Goal: Task Accomplishment & Management: Manage account settings

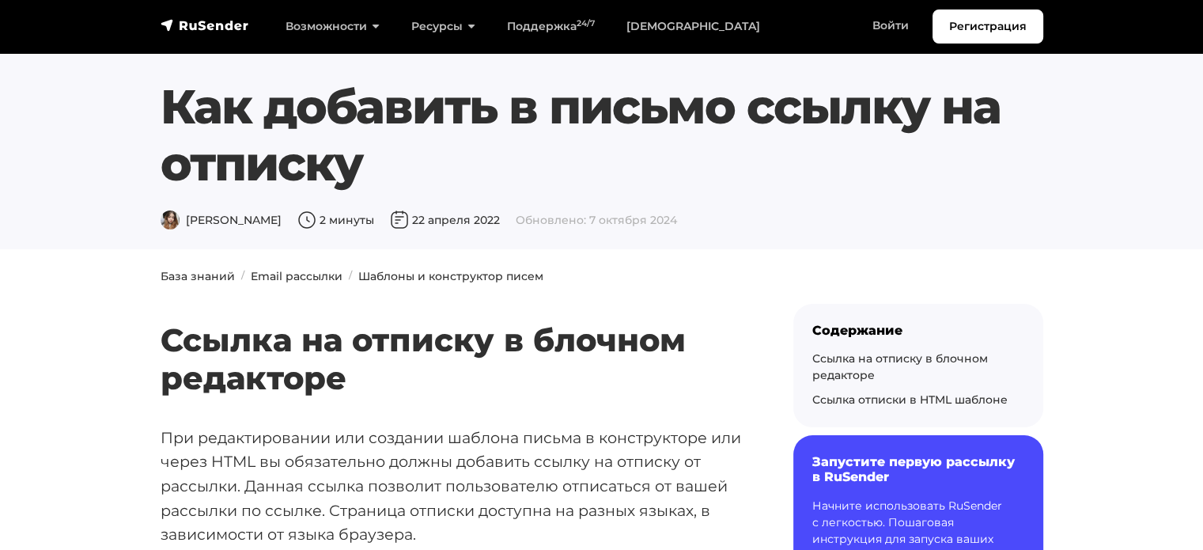
drag, startPoint x: 123, startPoint y: 225, endPoint x: 241, endPoint y: 208, distance: 119.0
click at [123, 225] on section "Как добавить в письмо ссылку на отписку [PERSON_NAME] 2 минуты 22 апреля 2022 О…" at bounding box center [601, 124] width 1203 height 249
click at [899, 17] on link "Войти" at bounding box center [891, 25] width 68 height 32
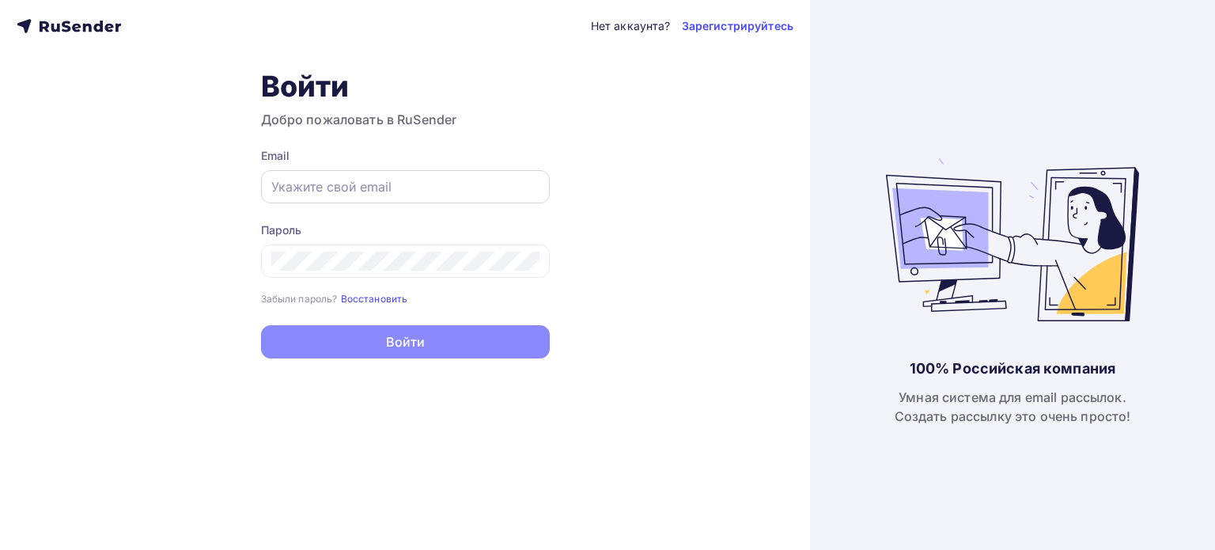
click at [392, 198] on div at bounding box center [405, 186] width 289 height 33
click at [392, 183] on input "text" at bounding box center [405, 186] width 268 height 19
click at [393, 186] on input "text" at bounding box center [405, 186] width 268 height 19
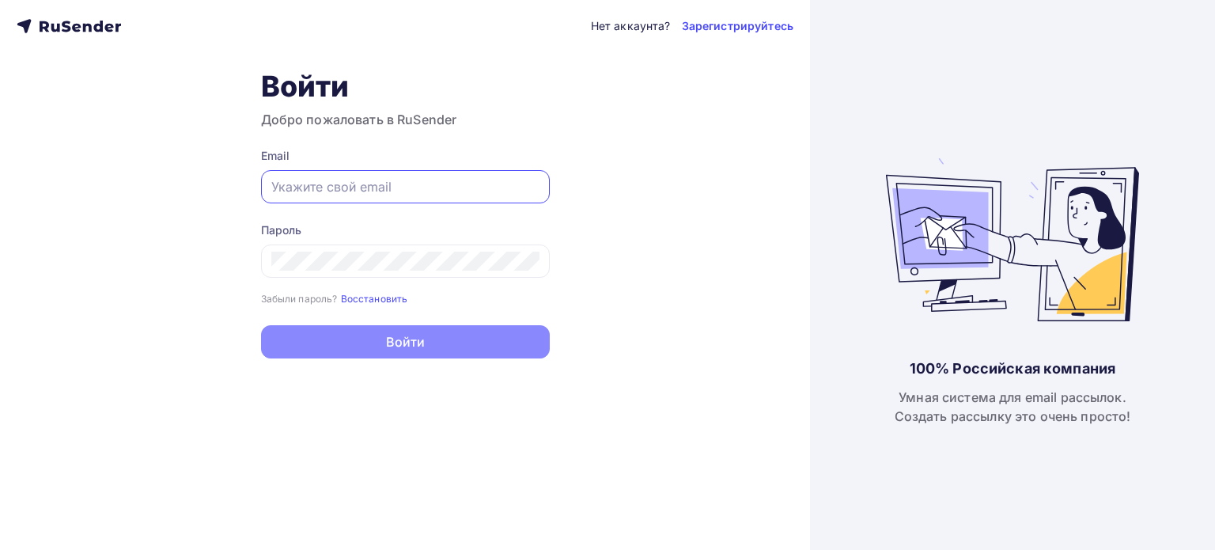
click at [645, 271] on div "Нет аккаунта? Зарегистрируйтесь Войти Добро пожаловать в RuSender Email Пароль …" at bounding box center [405, 275] width 810 height 550
click at [350, 186] on input "text" at bounding box center [405, 186] width 268 height 19
click at [374, 176] on div at bounding box center [405, 186] width 289 height 33
click at [386, 187] on input "text" at bounding box center [405, 186] width 268 height 19
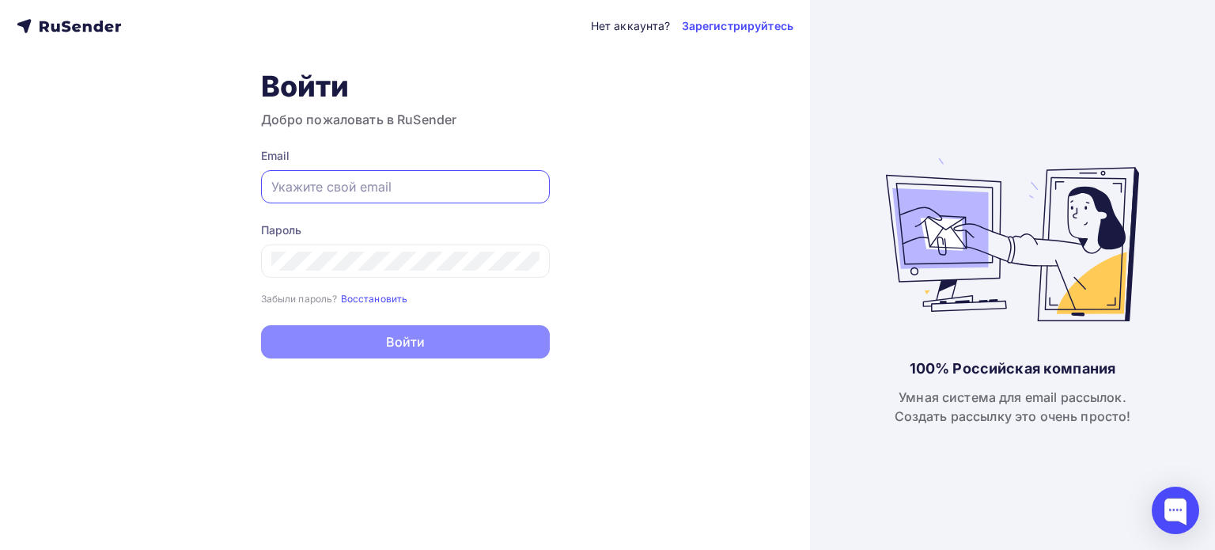
click at [386, 187] on input "text" at bounding box center [405, 186] width 268 height 19
click at [417, 185] on input "text" at bounding box center [405, 186] width 268 height 19
click at [408, 191] on input "text" at bounding box center [405, 186] width 268 height 19
click at [0, 116] on div "Нет аккаунта? Зарегистрируйтесь Войти Добро пожаловать в RuSender Email Пароль …" at bounding box center [405, 275] width 810 height 550
